Goal: Task Accomplishment & Management: Manage account settings

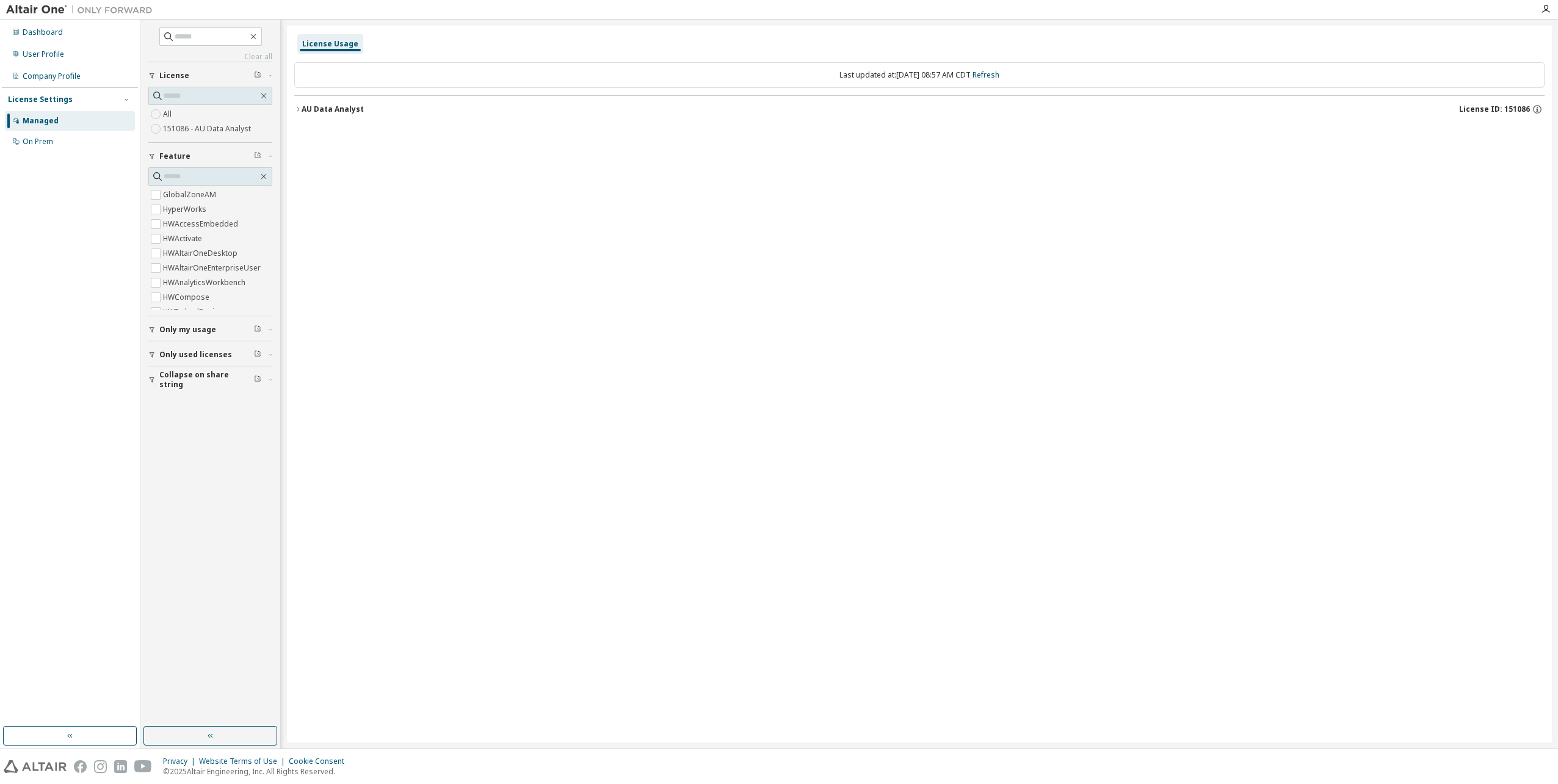
click at [299, 110] on icon "button" at bounding box center [298, 109] width 2 height 5
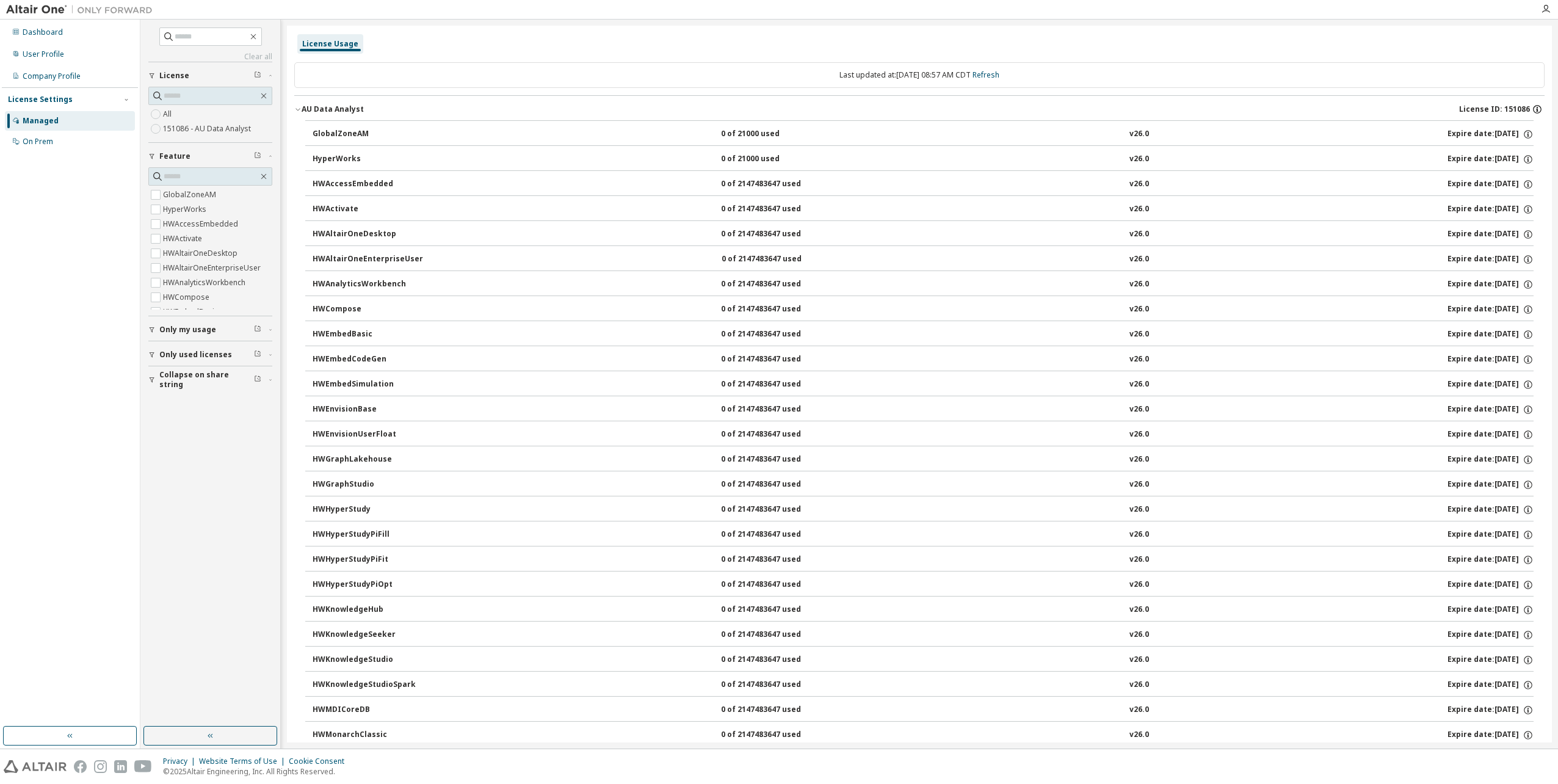
click at [1532, 108] on icon "button" at bounding box center [1537, 109] width 11 height 11
click at [46, 141] on div "On Prem" at bounding box center [38, 141] width 31 height 10
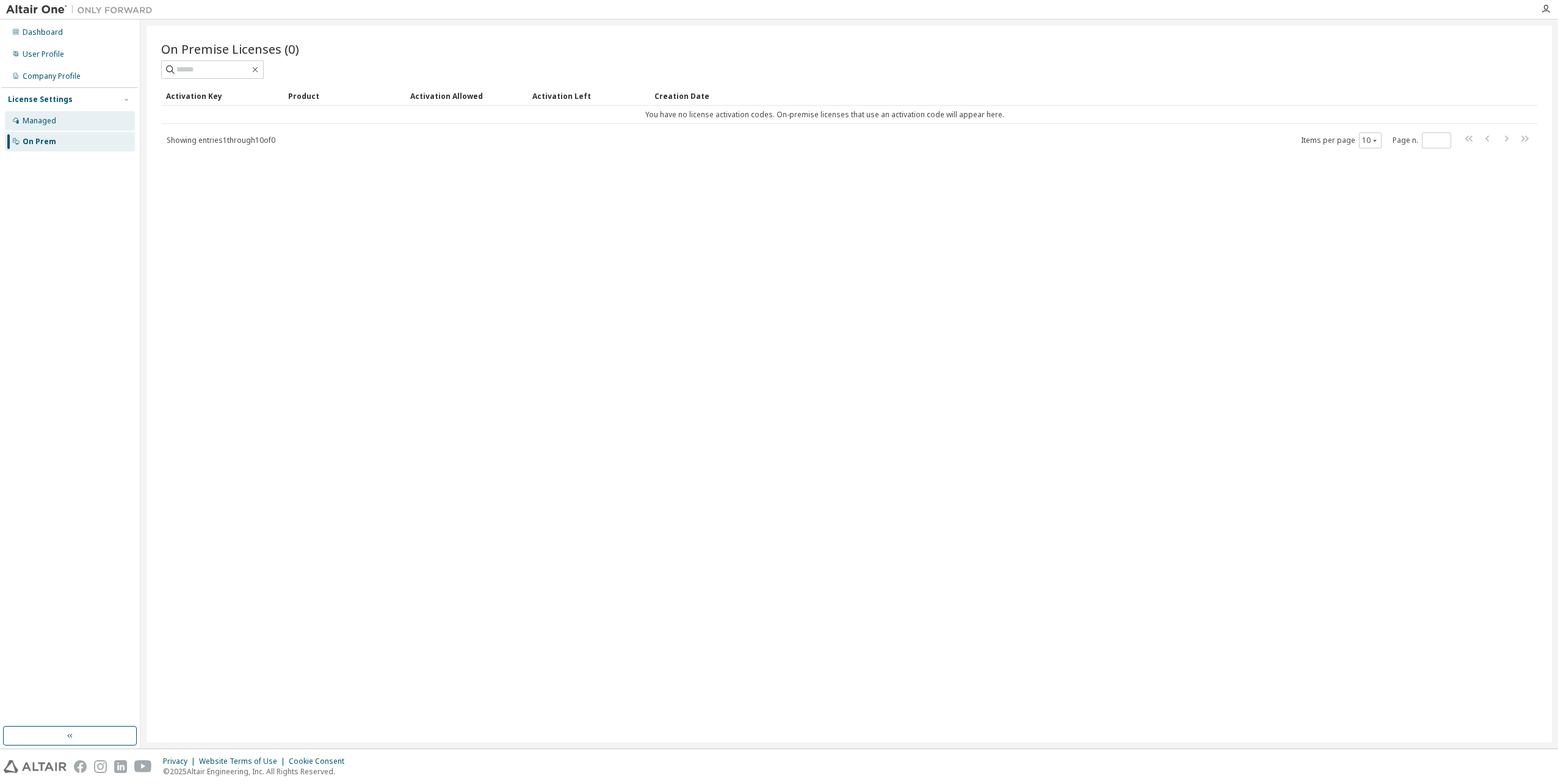
click at [46, 119] on div "Managed" at bounding box center [39, 120] width 34 height 10
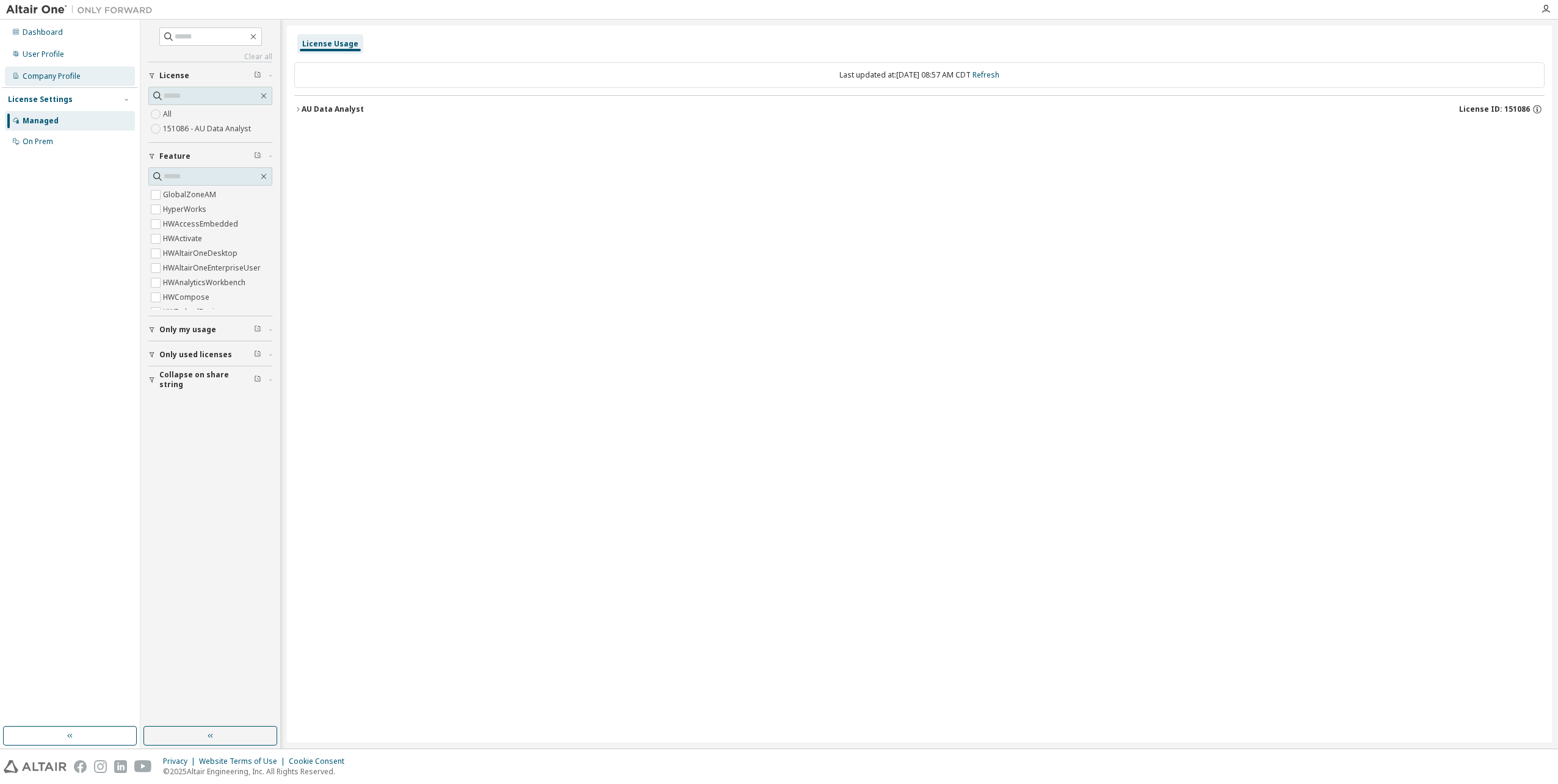
click at [44, 79] on div "Company Profile" at bounding box center [51, 76] width 58 height 10
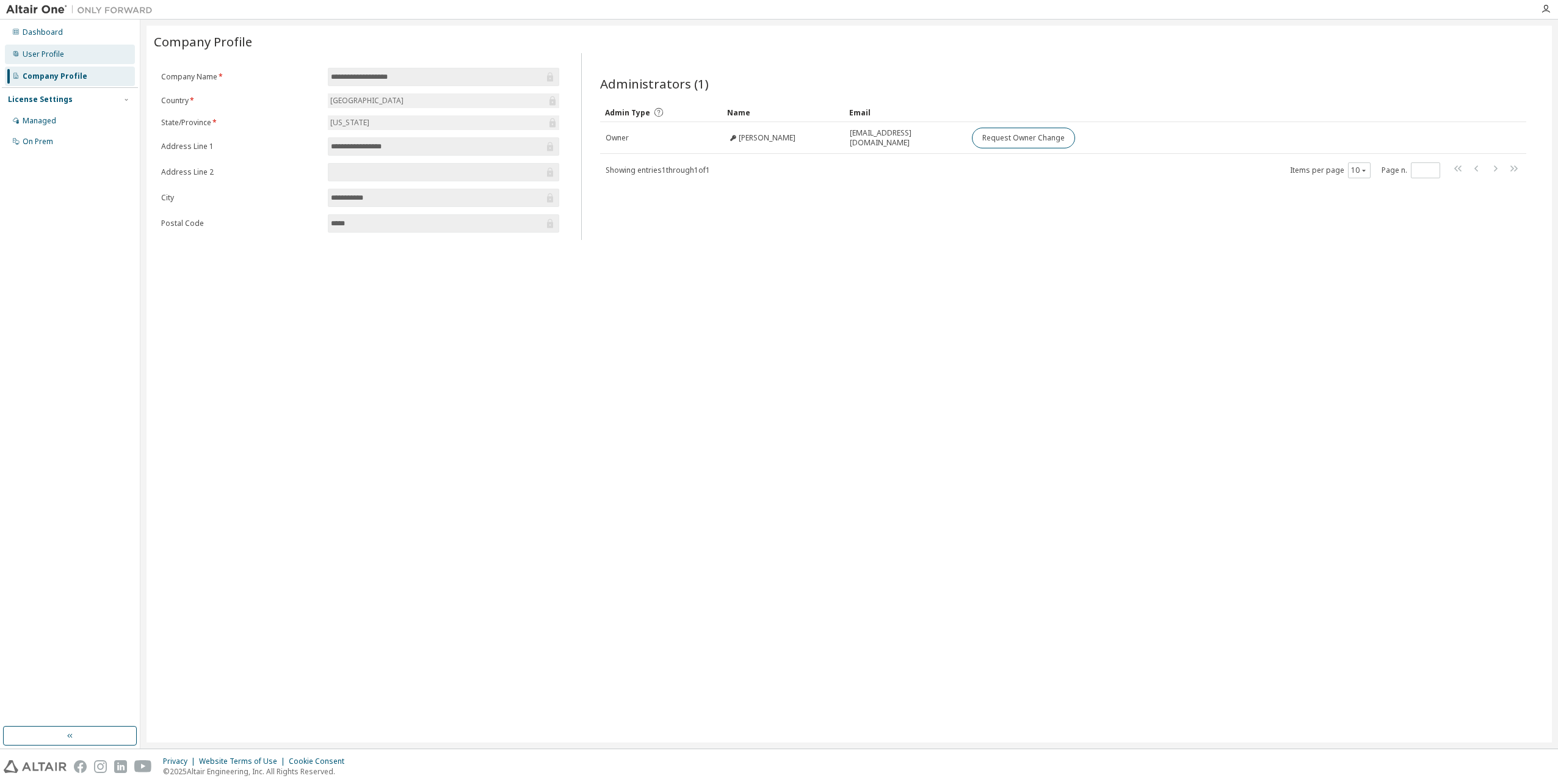
click at [48, 61] on div "User Profile" at bounding box center [69, 54] width 130 height 19
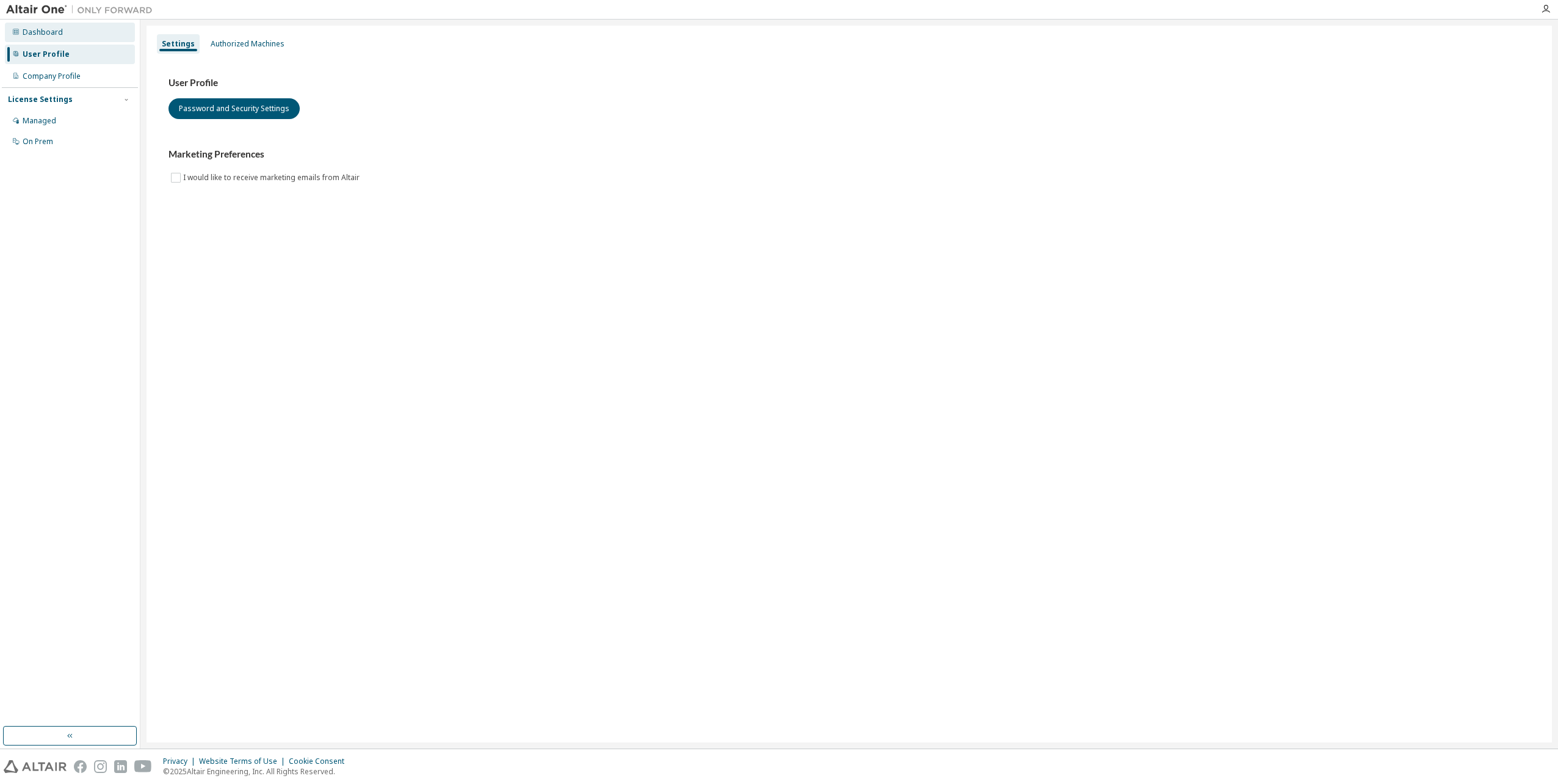
click at [43, 33] on div "Dashboard" at bounding box center [42, 32] width 40 height 10
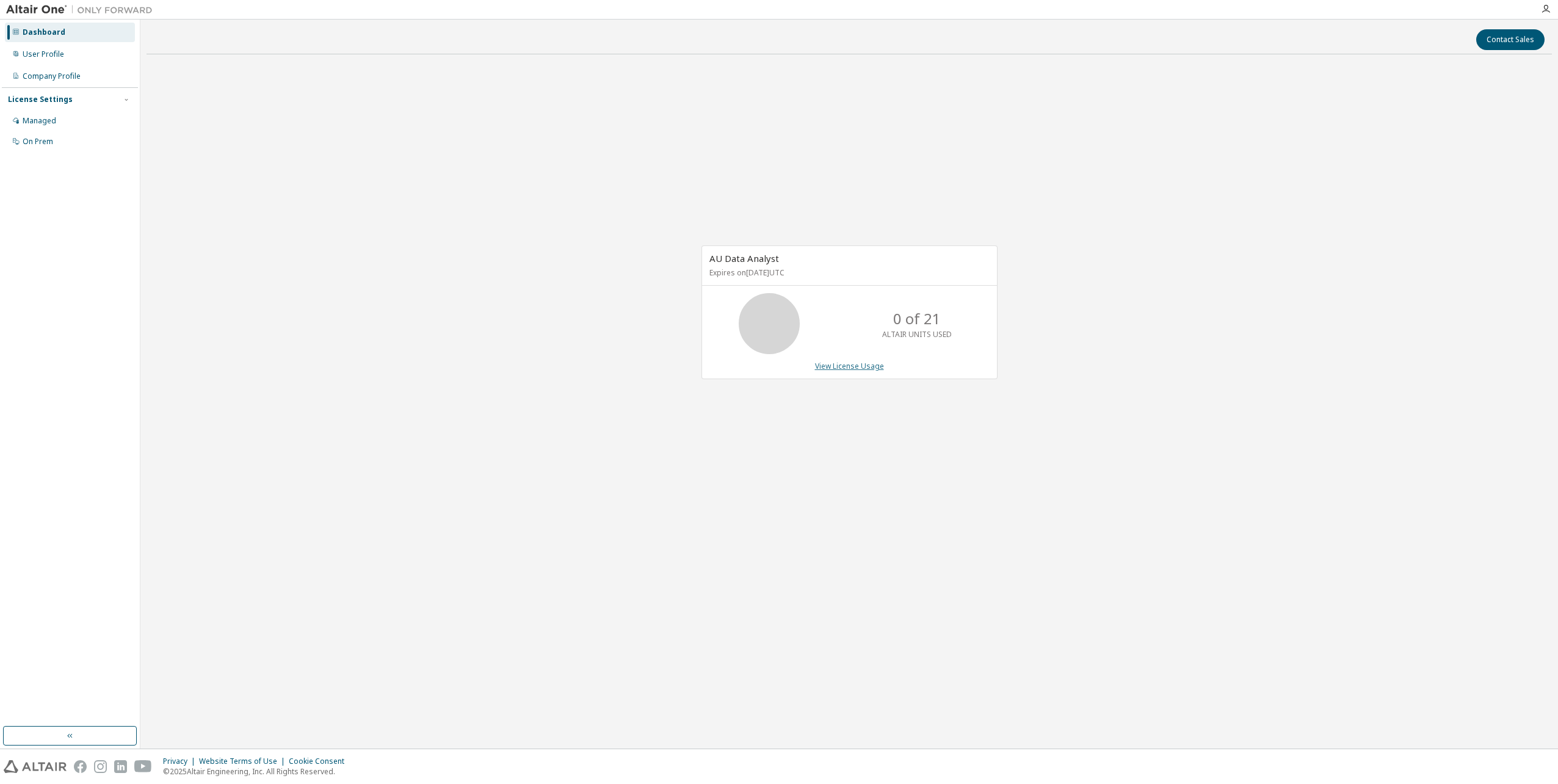
click at [858, 368] on link "View License Usage" at bounding box center [849, 366] width 69 height 10
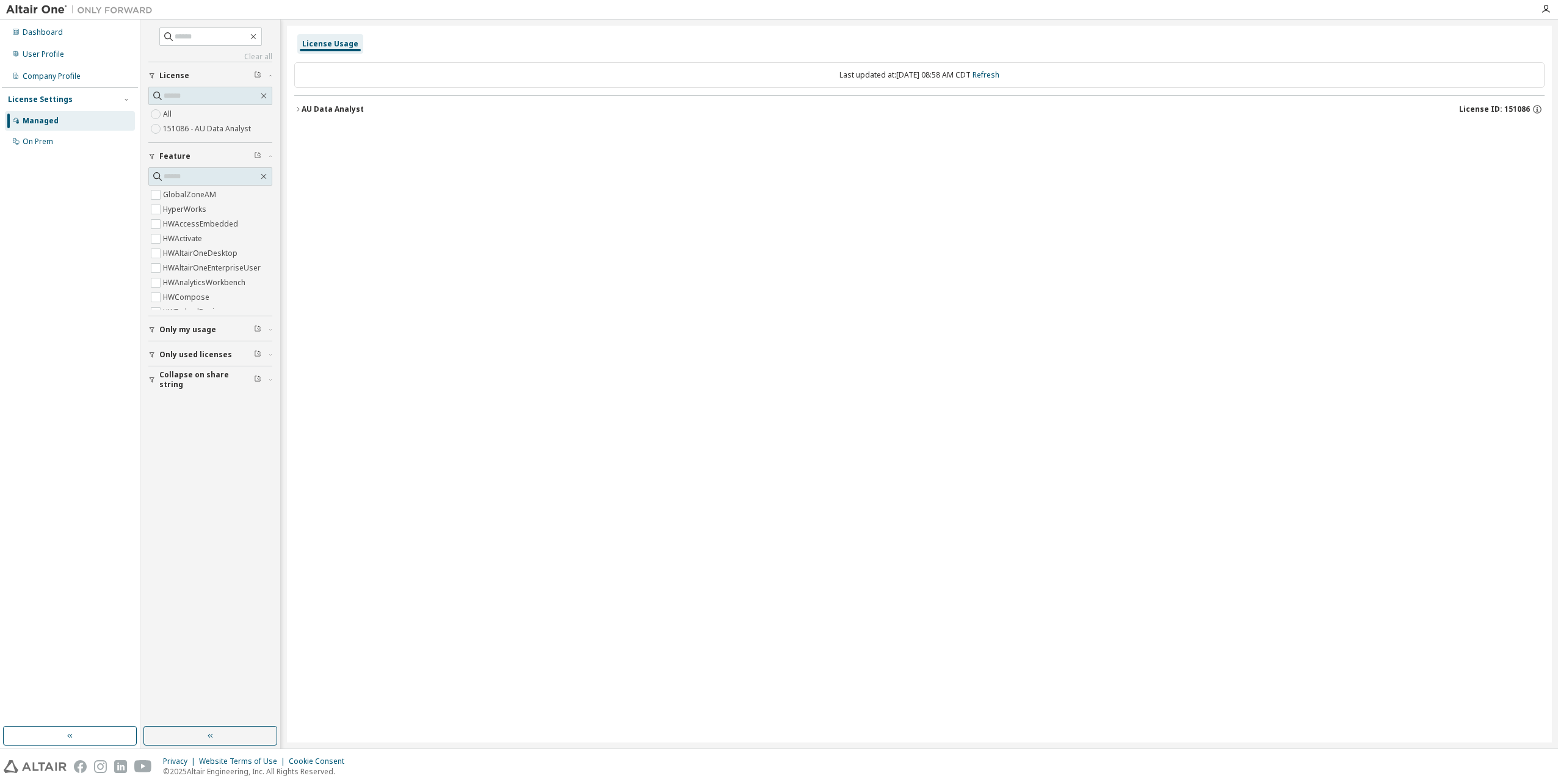
click at [295, 109] on icon "button" at bounding box center [297, 109] width 7 height 7
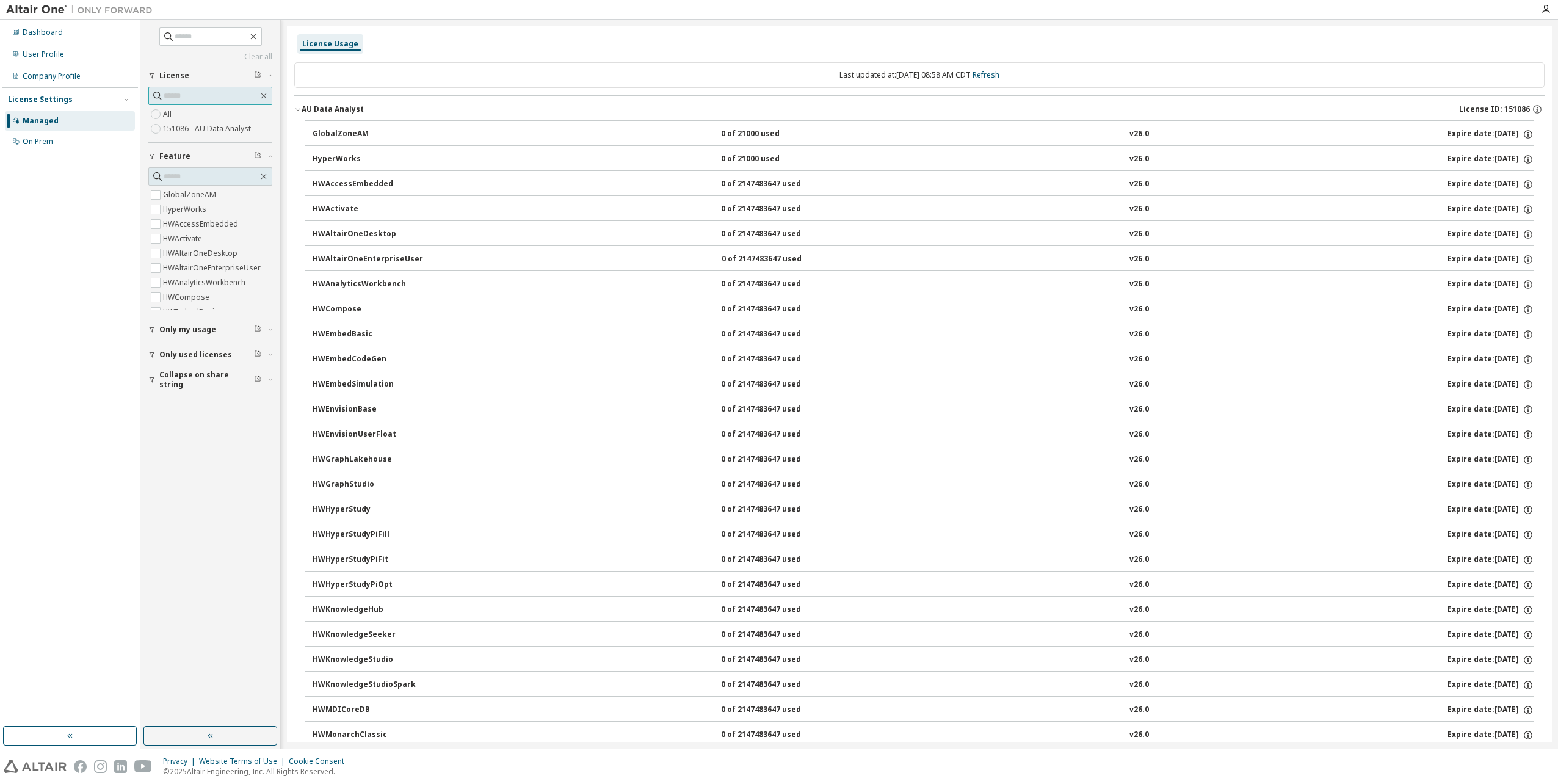
click at [177, 94] on input "text" at bounding box center [211, 96] width 95 height 12
paste input "******"
type input "******"
click at [265, 97] on icon "button" at bounding box center [263, 96] width 10 height 10
click at [65, 79] on div "Company Profile" at bounding box center [51, 76] width 58 height 10
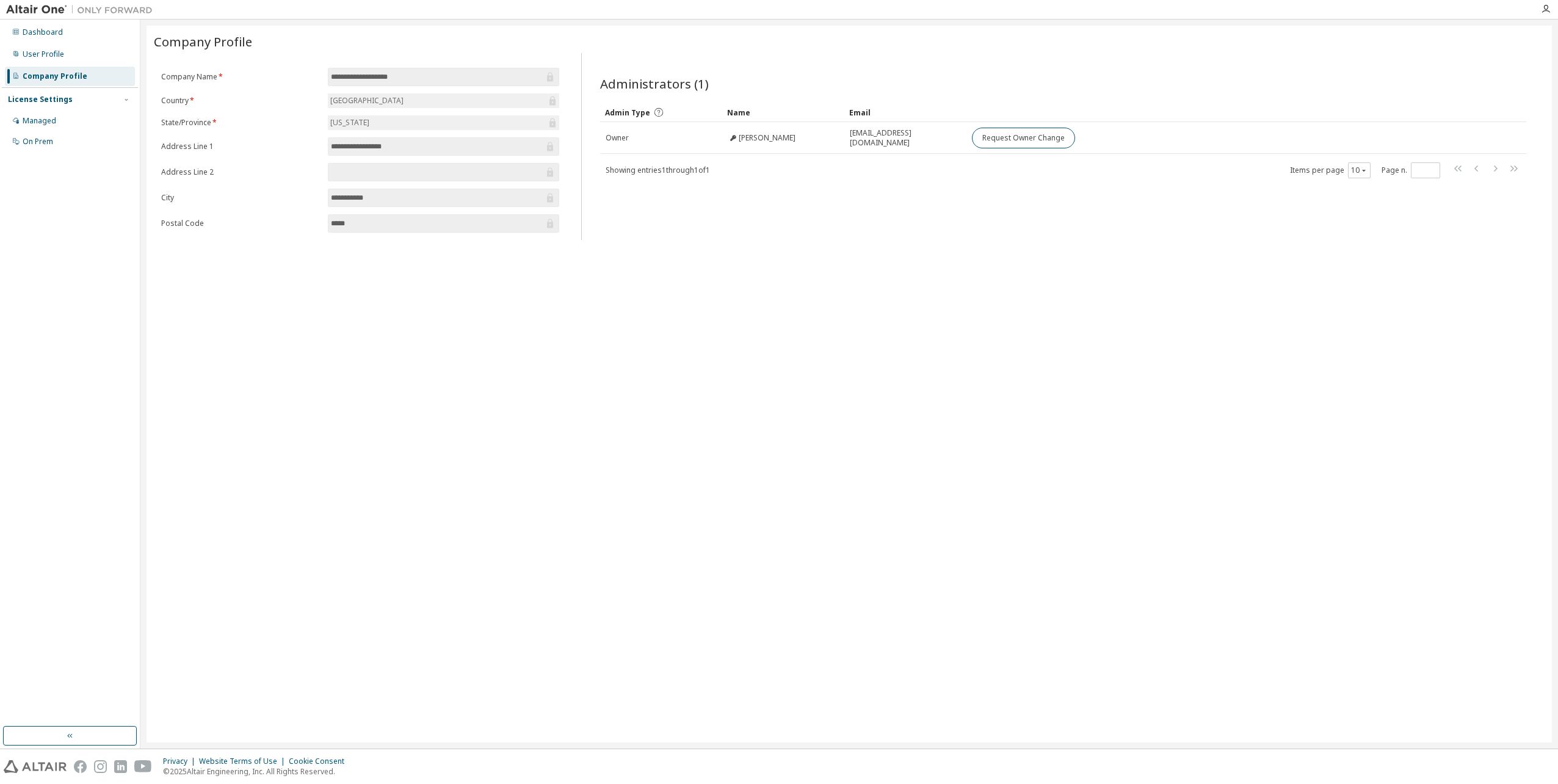
click at [53, 110] on div "License Settings Managed On Prem" at bounding box center [69, 120] width 136 height 66
click at [46, 113] on div "Managed" at bounding box center [69, 120] width 130 height 19
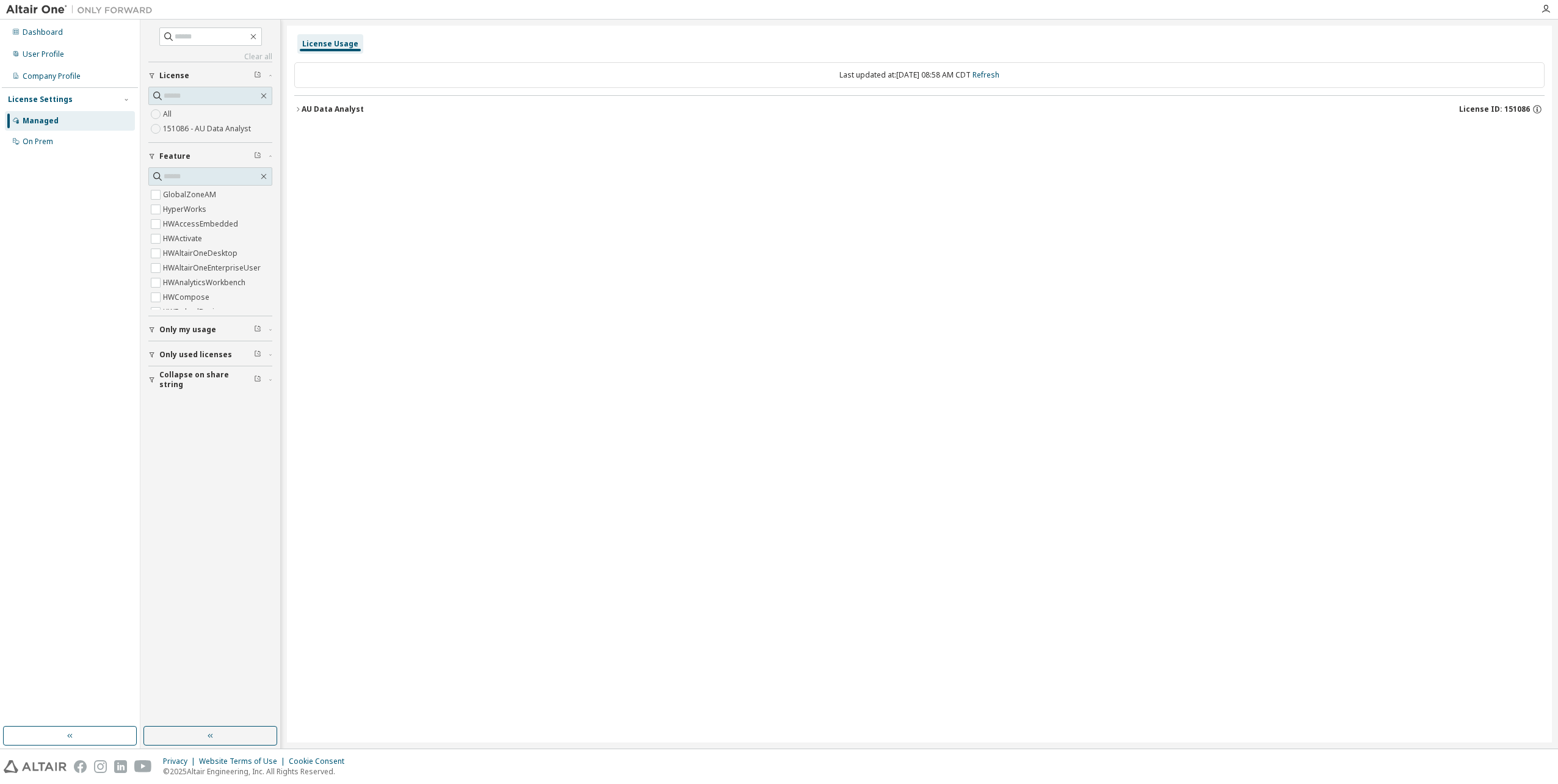
click at [296, 109] on icon "button" at bounding box center [297, 109] width 7 height 7
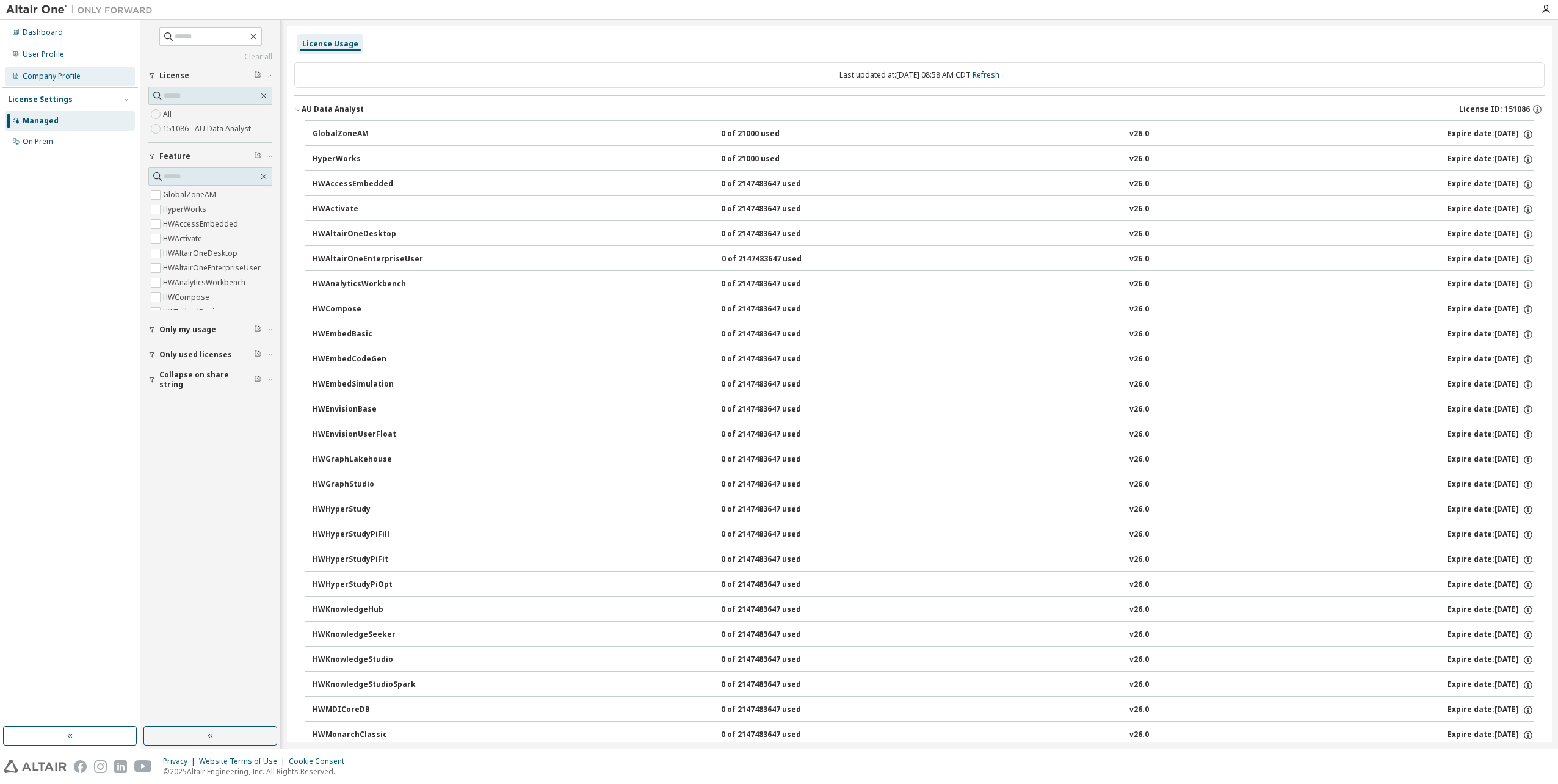
click at [46, 75] on div "Company Profile" at bounding box center [51, 76] width 58 height 10
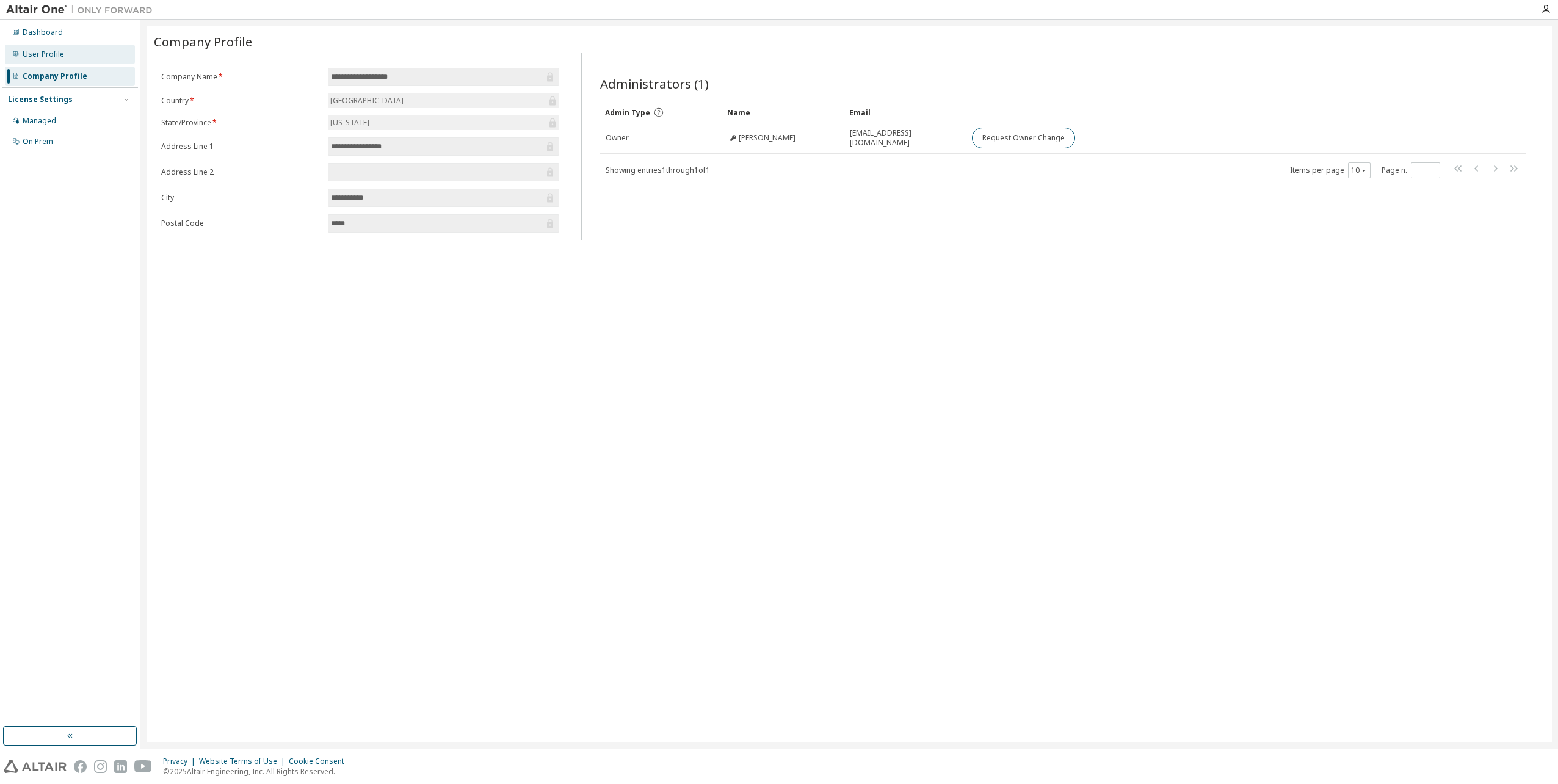
click at [46, 63] on div "User Profile" at bounding box center [69, 54] width 130 height 19
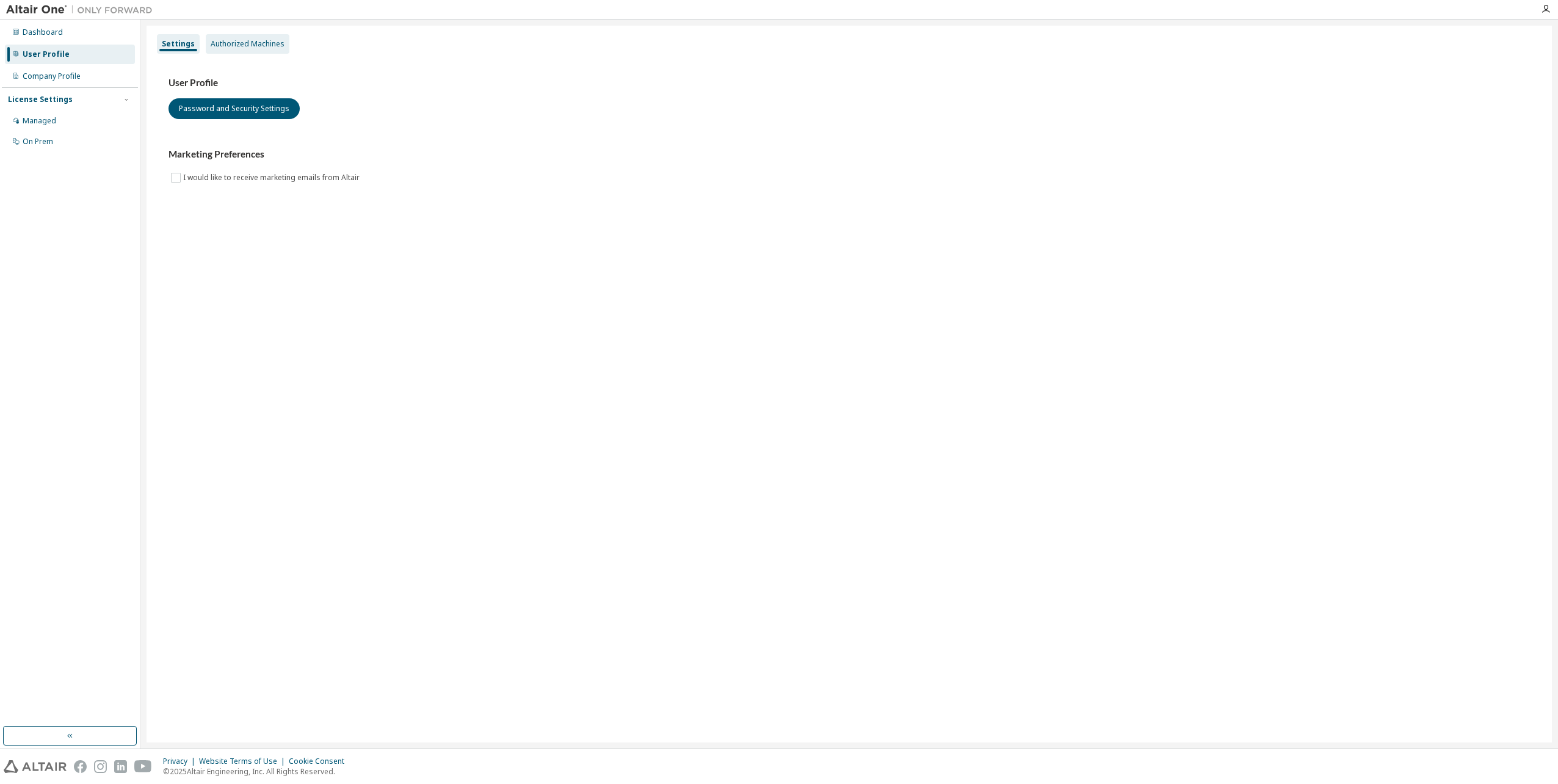
click at [248, 45] on div "Authorized Machines" at bounding box center [248, 44] width 74 height 10
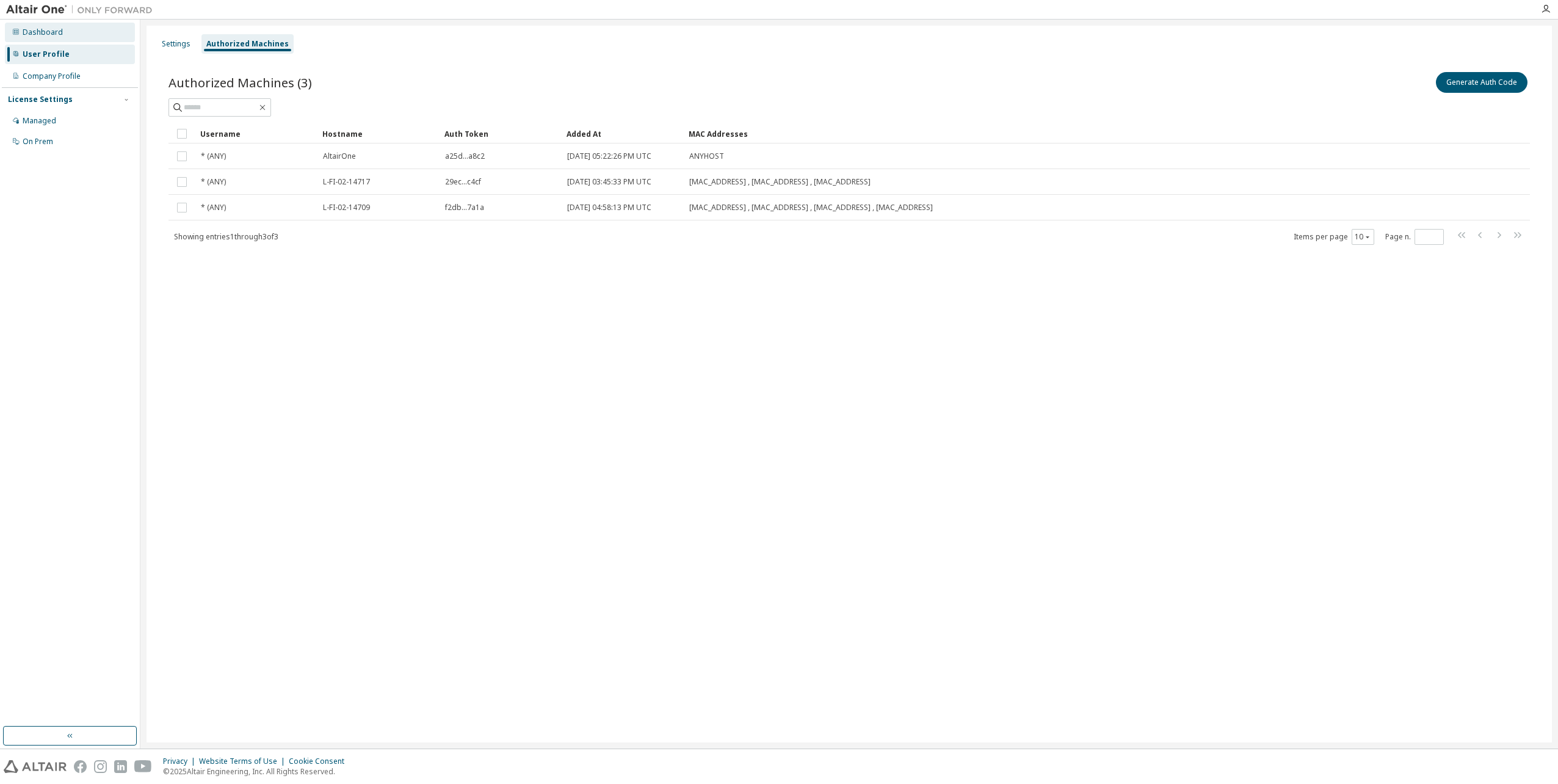
click at [59, 42] on div "Dashboard" at bounding box center [69, 32] width 130 height 19
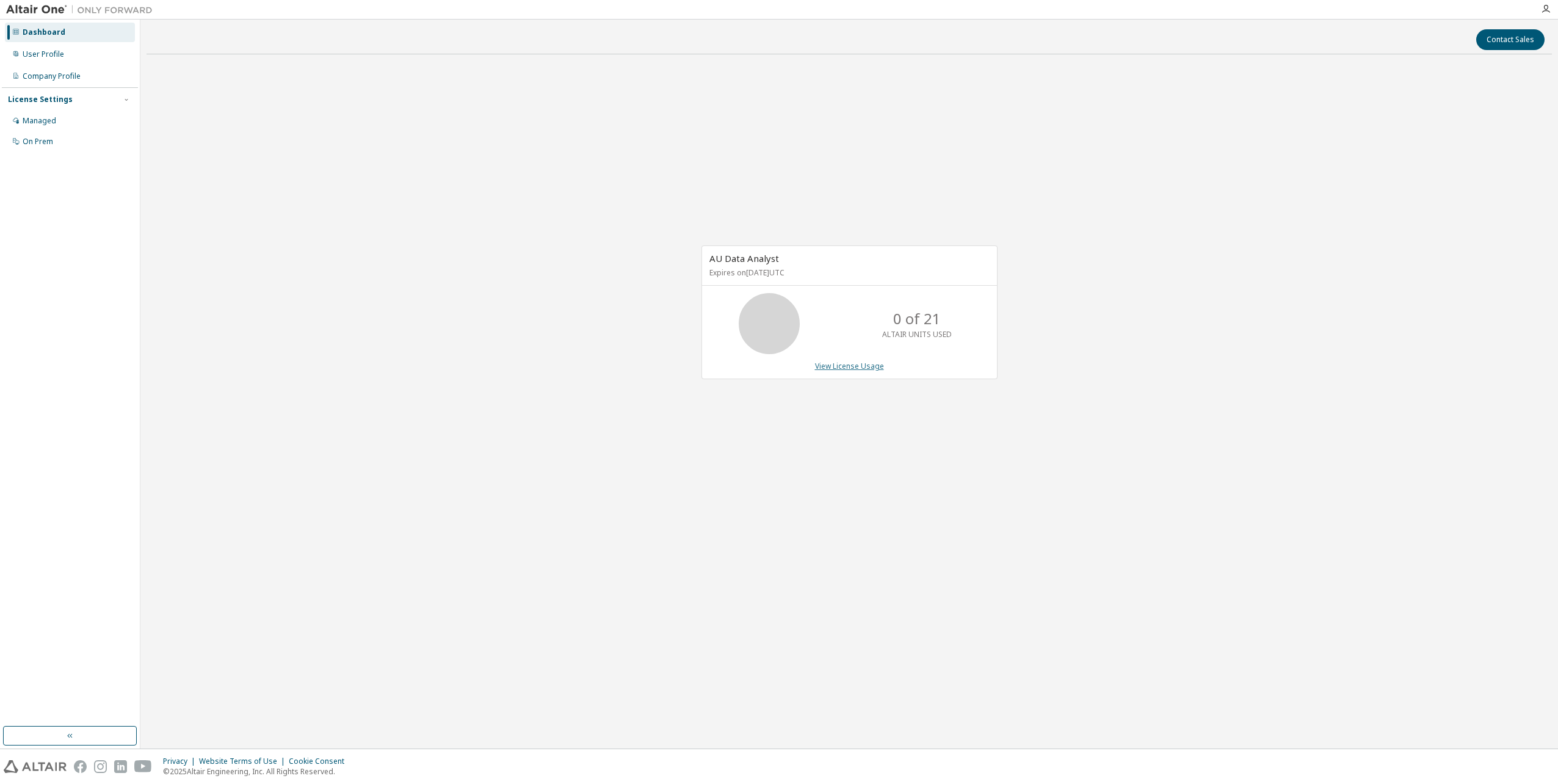
click at [833, 368] on link "View License Usage" at bounding box center [849, 366] width 69 height 10
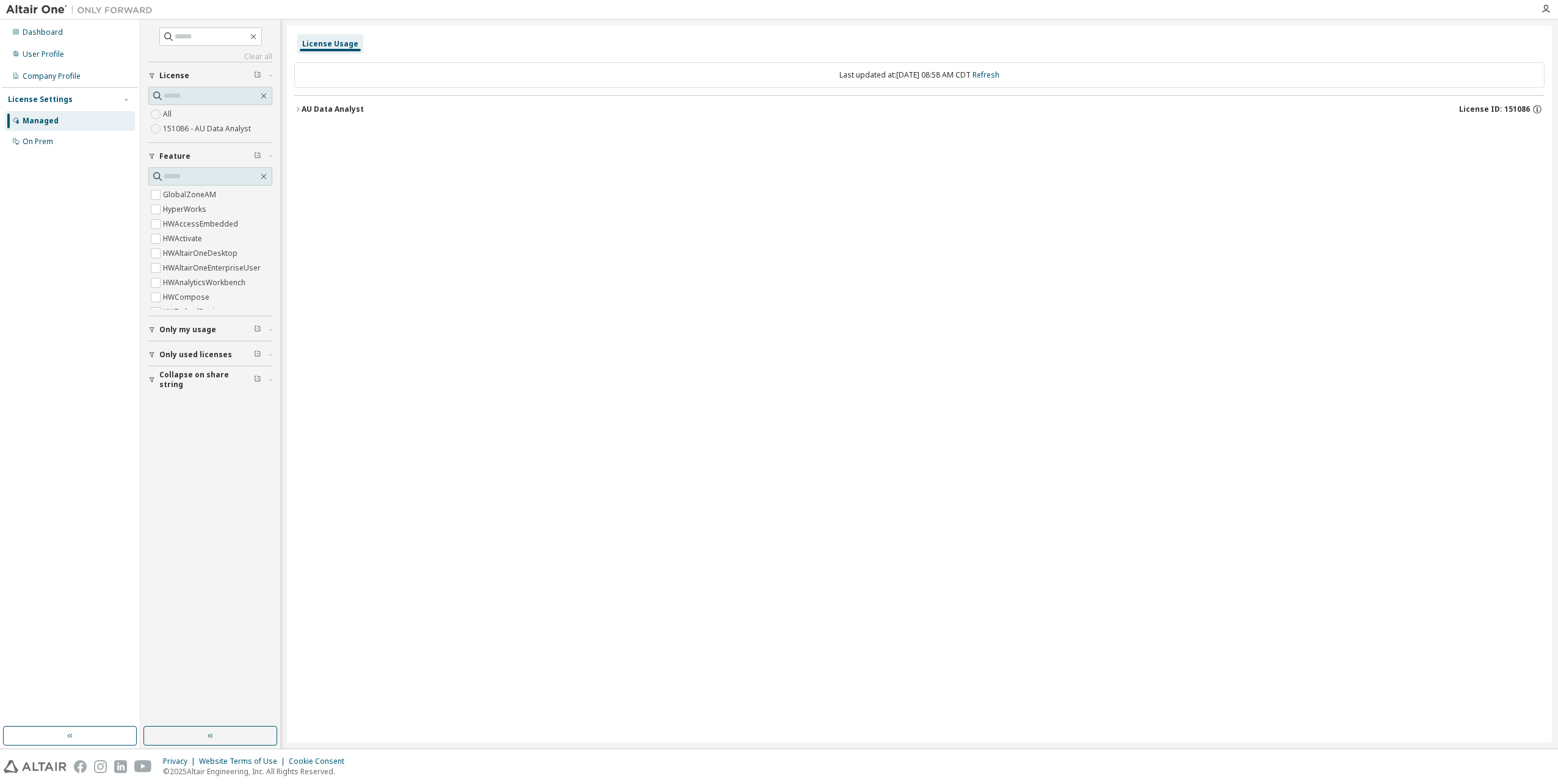
click at [297, 109] on icon "button" at bounding box center [297, 109] width 7 height 7
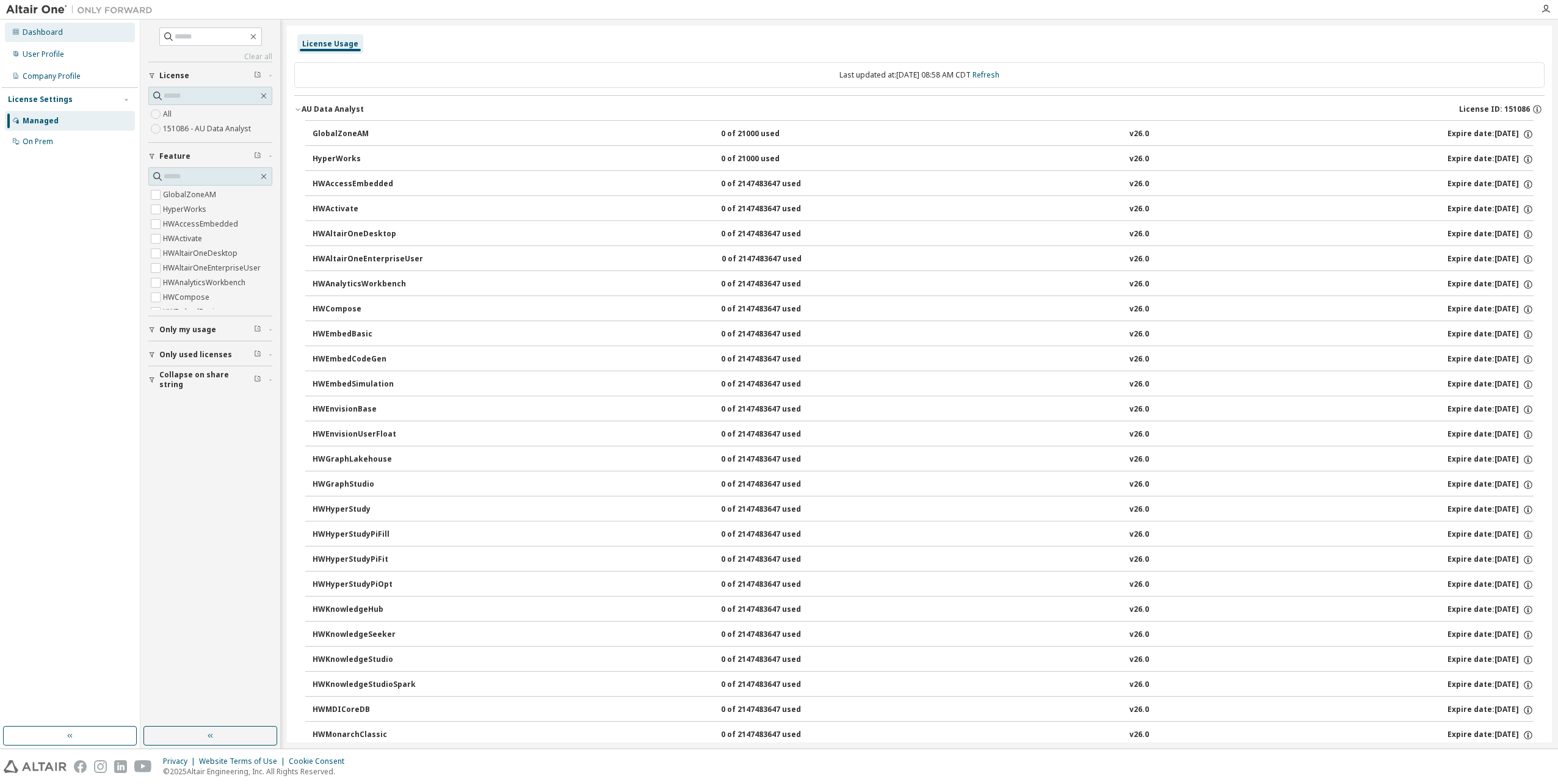
click at [46, 38] on div "Dashboard" at bounding box center [69, 32] width 130 height 19
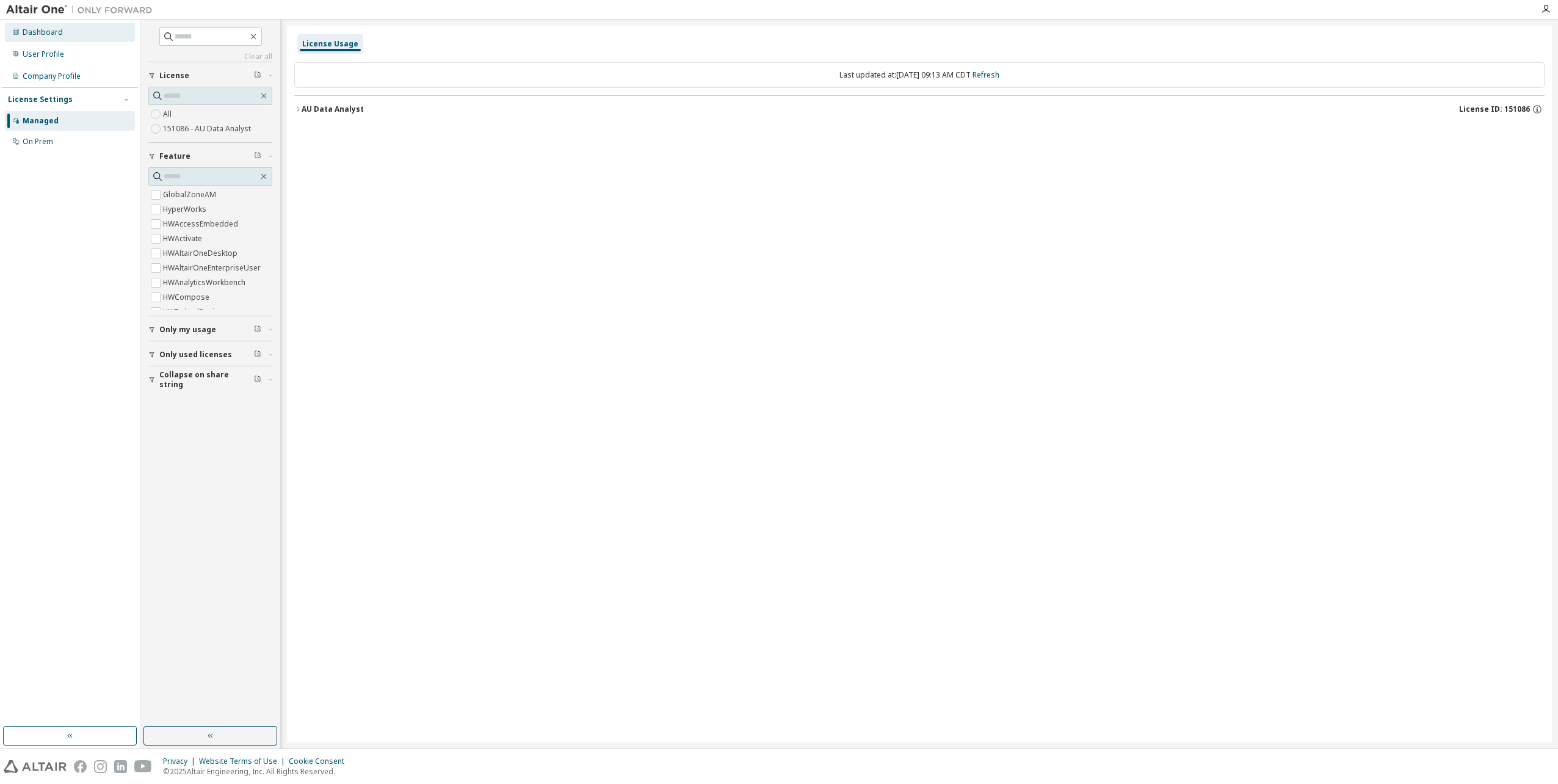
click at [42, 34] on div "Dashboard" at bounding box center [42, 32] width 40 height 10
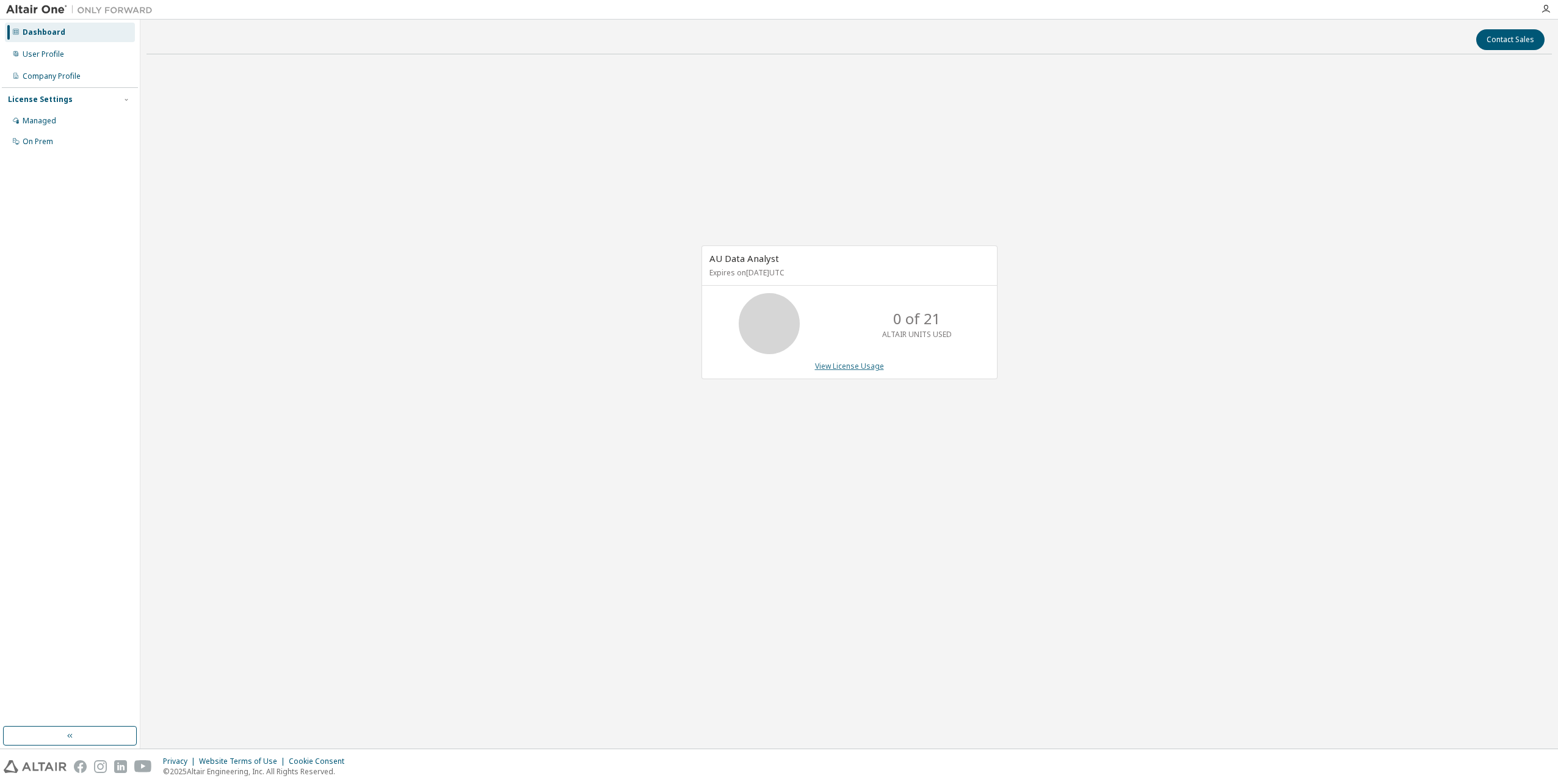
click at [853, 370] on link "View License Usage" at bounding box center [849, 366] width 69 height 10
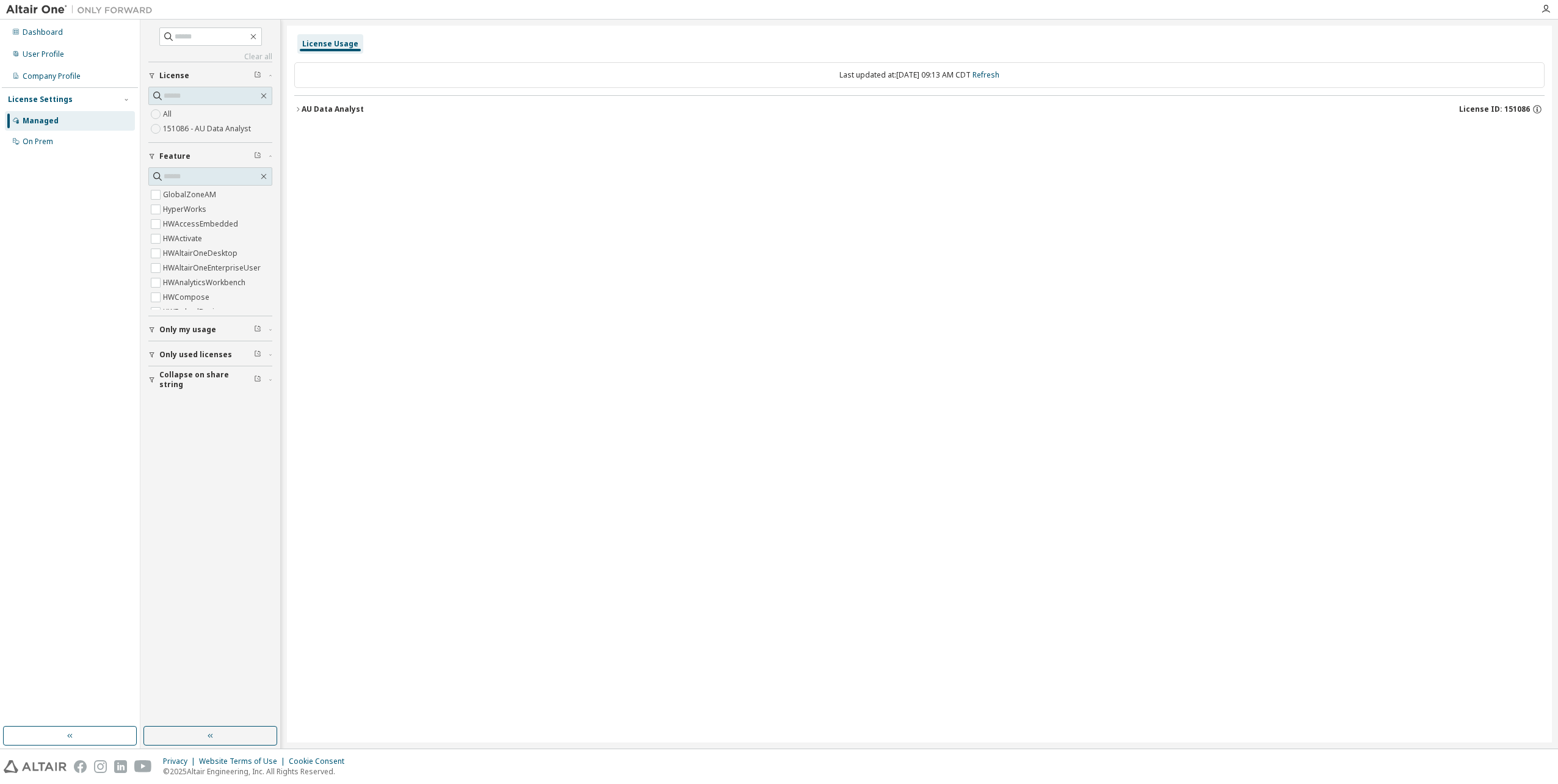
click at [297, 111] on icon "button" at bounding box center [297, 109] width 7 height 7
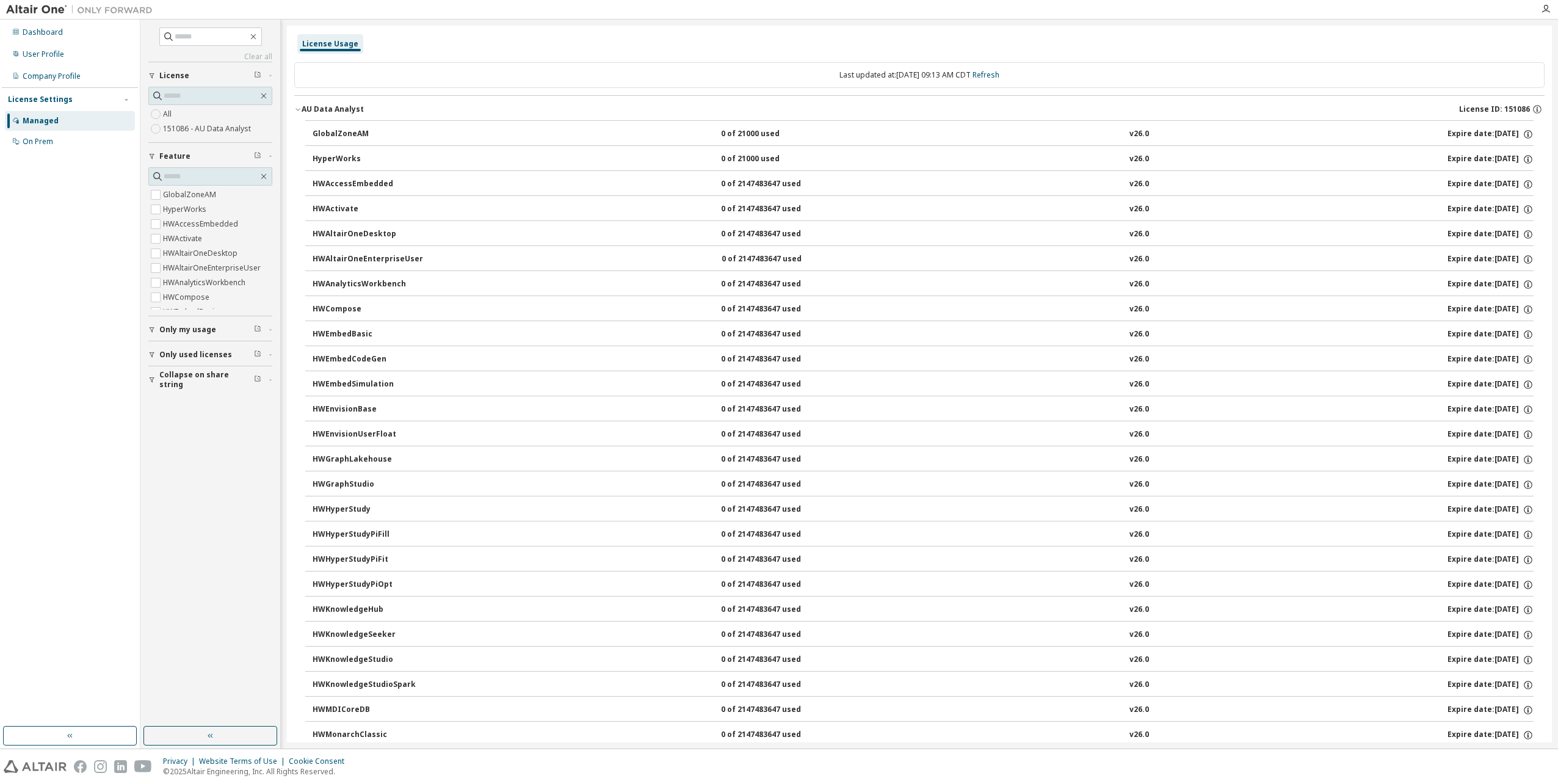
click at [296, 109] on icon "button" at bounding box center [297, 109] width 7 height 7
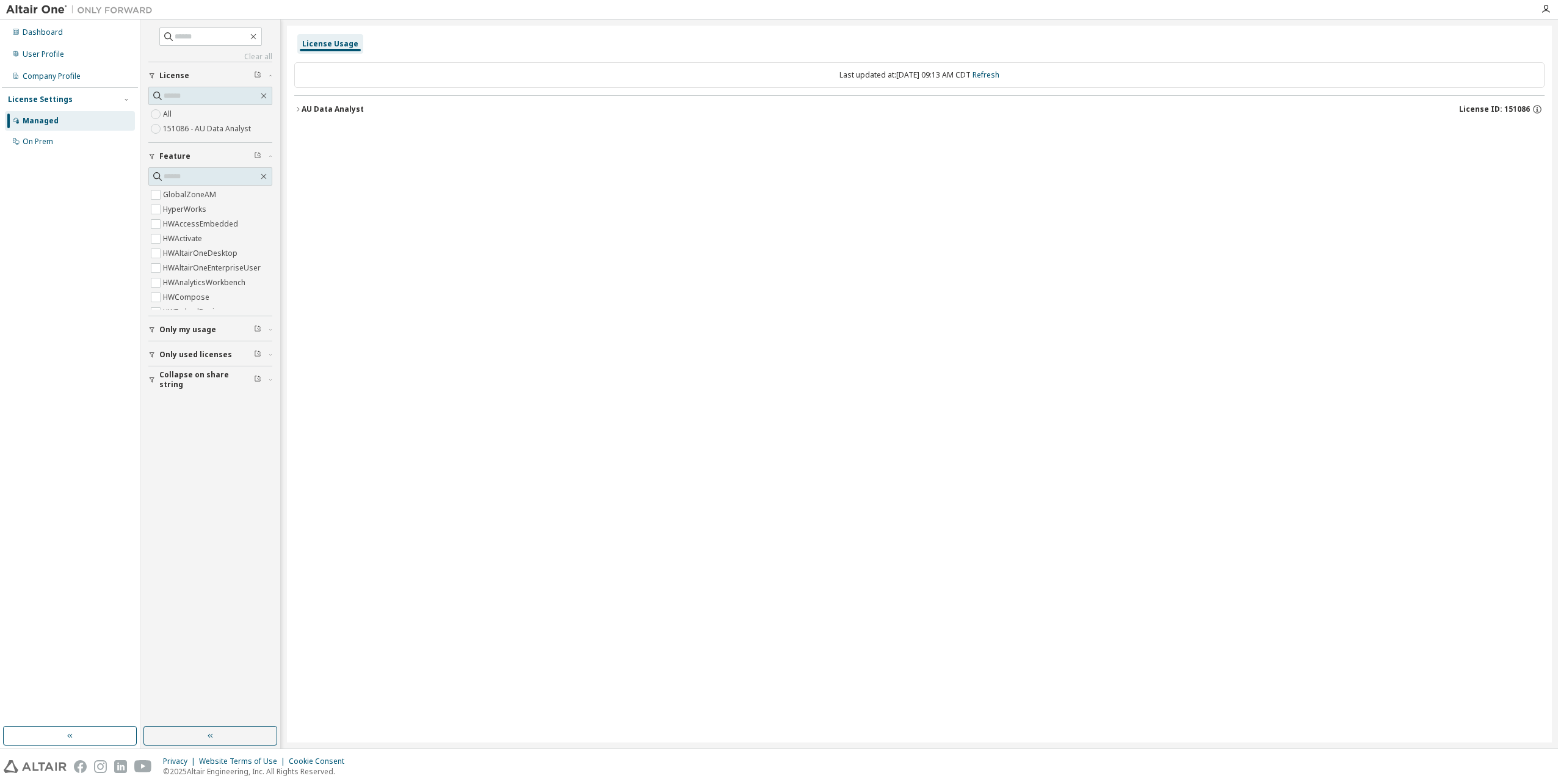
click at [296, 109] on icon "button" at bounding box center [297, 109] width 7 height 7
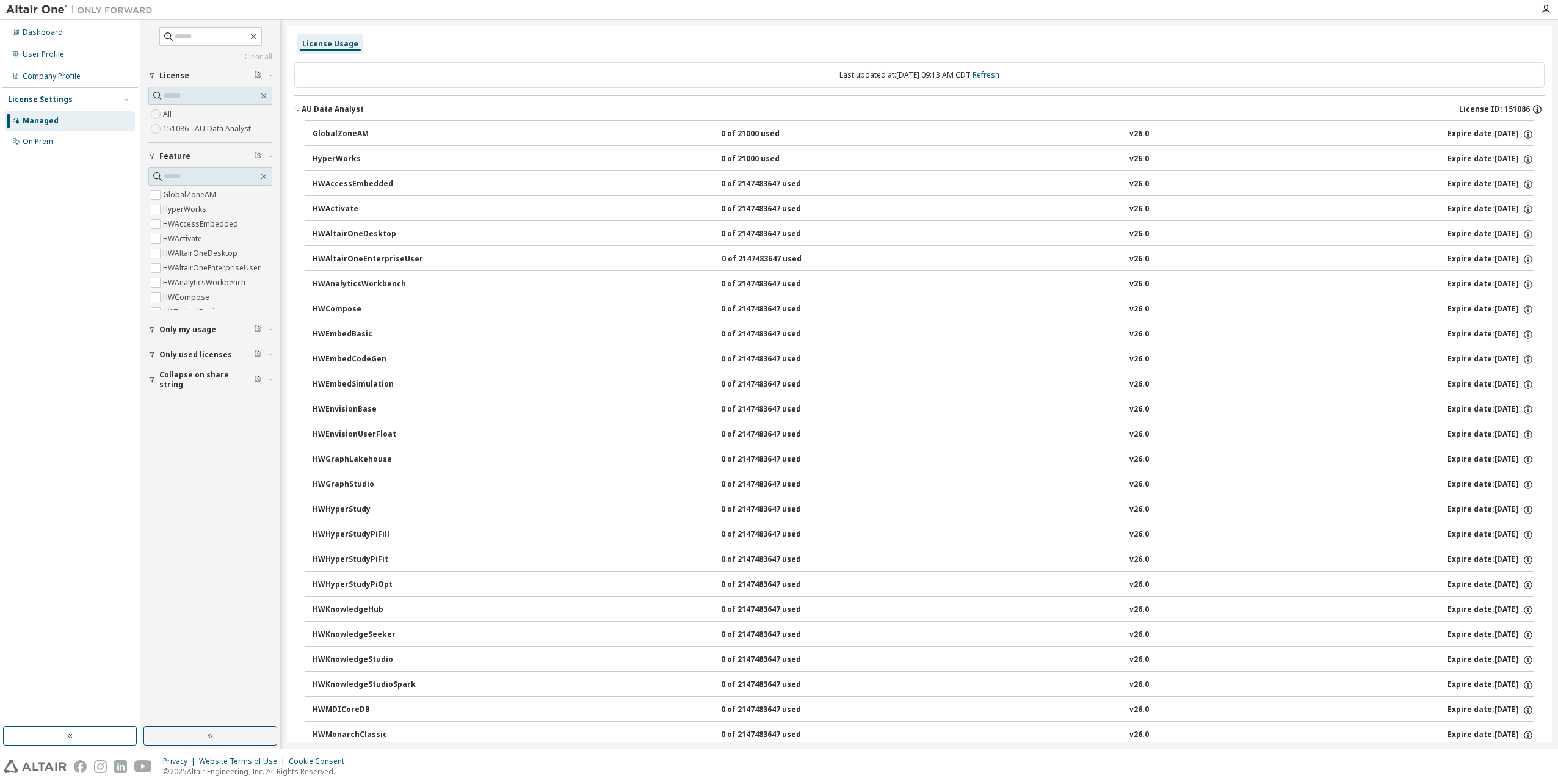
click at [1532, 110] on icon "button" at bounding box center [1537, 109] width 11 height 11
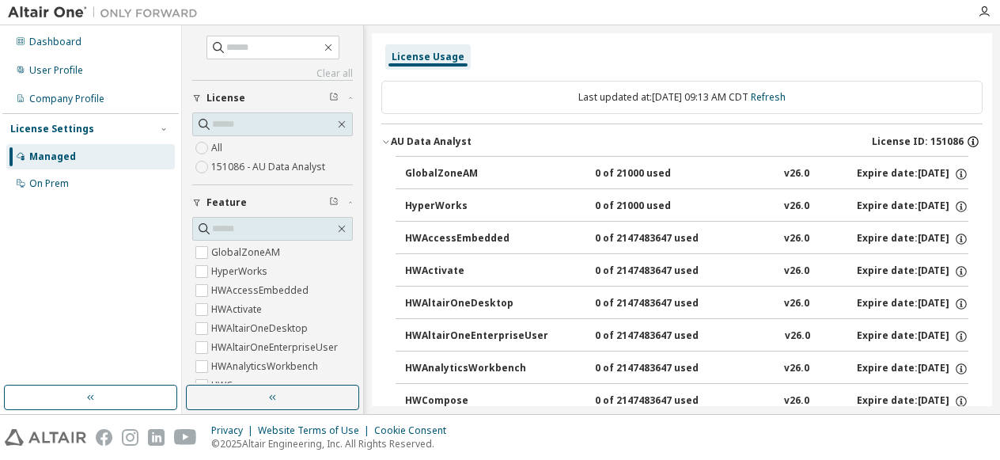
click at [966, 138] on icon "button" at bounding box center [973, 141] width 14 height 14
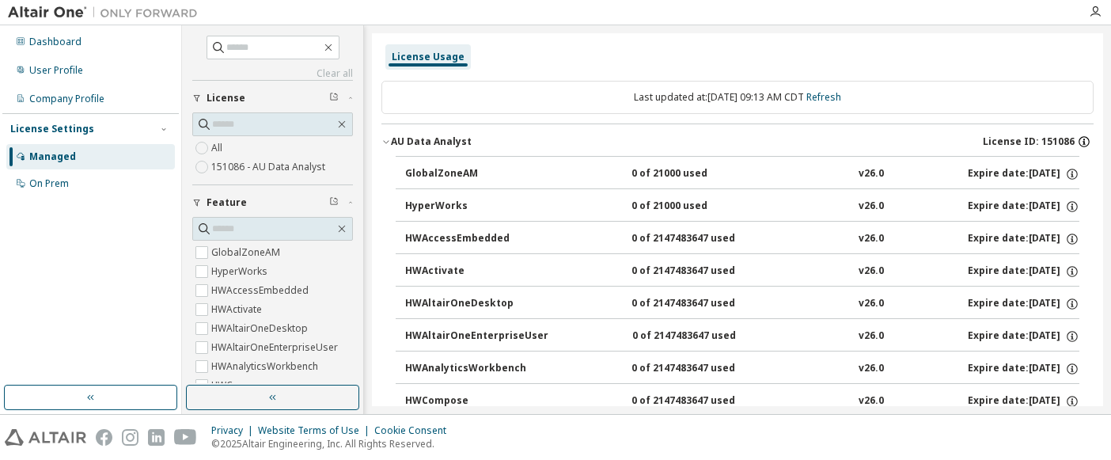
click at [1083, 139] on icon "button" at bounding box center [1084, 139] width 2 height 2
